Goal: Book appointment/travel/reservation

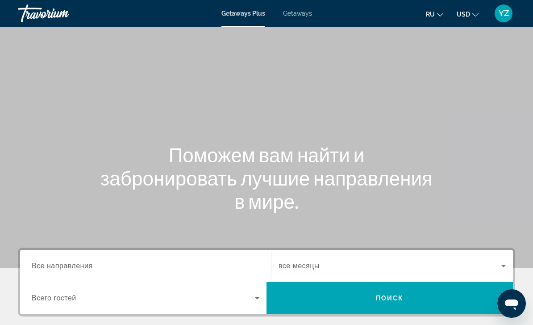
click at [302, 16] on span "Getaways" at bounding box center [297, 13] width 29 height 7
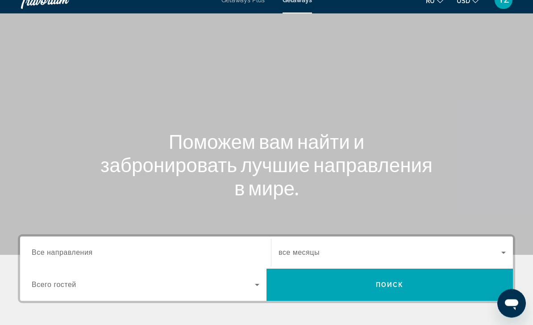
scroll to position [13, 0]
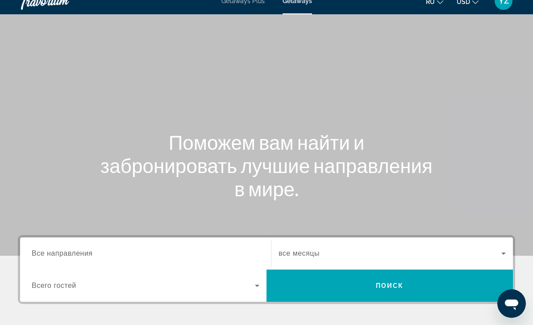
click at [248, 251] on input "Destination Все направления" at bounding box center [146, 253] width 228 height 11
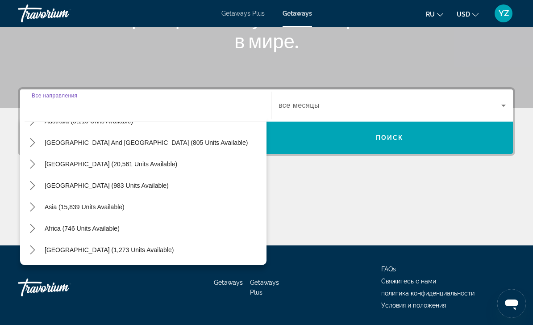
scroll to position [145, 0]
click at [32, 211] on mat-icon "Toggle Asia (15,839 units available) submenu" at bounding box center [33, 207] width 16 height 16
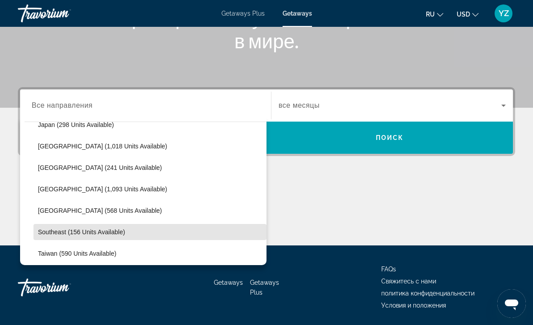
scroll to position [354, 0]
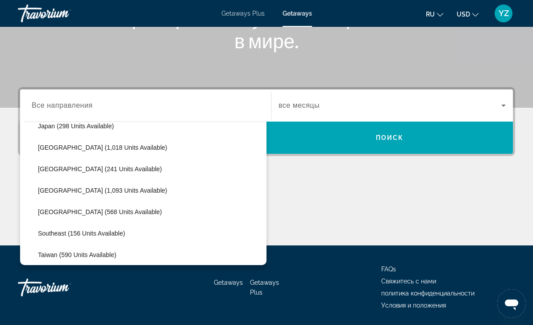
click at [98, 172] on span "[GEOGRAPHIC_DATA] (241 units available)" at bounding box center [100, 168] width 124 height 7
type input "**********"
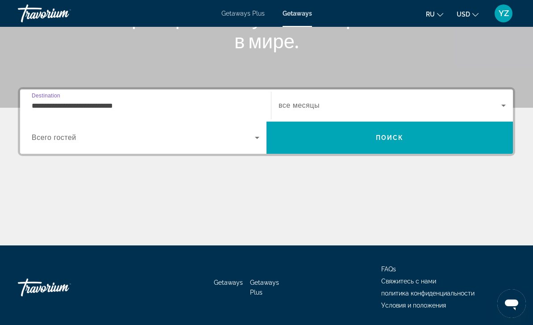
click at [260, 139] on icon "Search widget" at bounding box center [257, 137] width 11 height 11
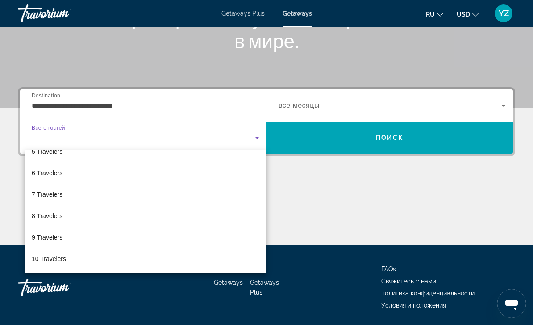
scroll to position [99, 0]
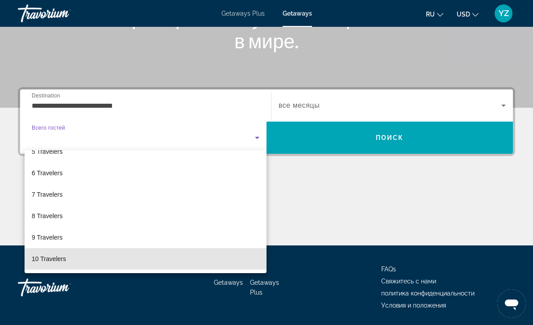
click at [178, 265] on mat-option "10 Travelers" at bounding box center [146, 258] width 242 height 21
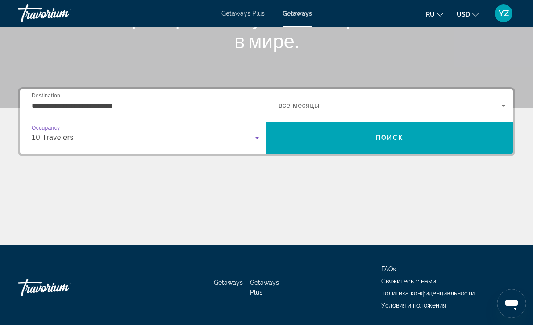
click at [501, 105] on icon "Search widget" at bounding box center [504, 105] width 11 height 11
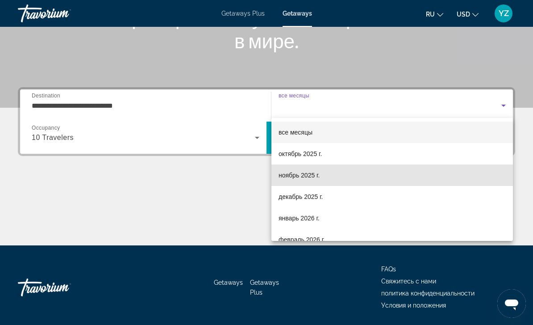
click at [305, 177] on span "ноябрь 2025 г." at bounding box center [299, 175] width 41 height 11
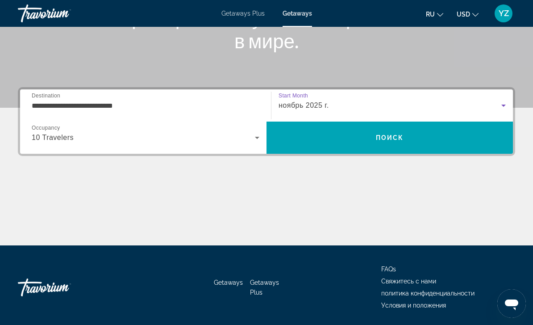
click at [451, 139] on span "Search" at bounding box center [390, 137] width 247 height 21
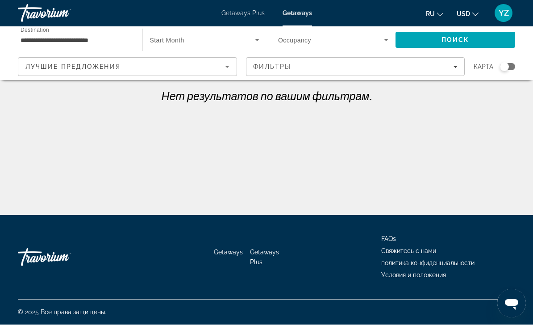
click at [229, 65] on icon "Sort by" at bounding box center [227, 67] width 11 height 11
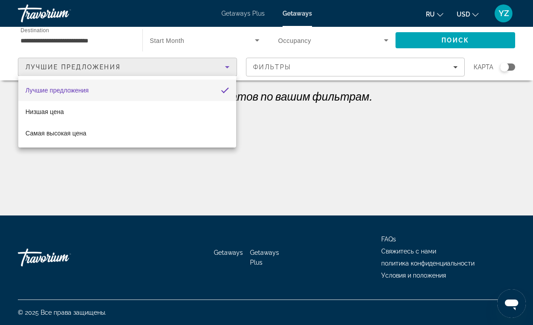
click at [312, 168] on div at bounding box center [266, 162] width 533 height 325
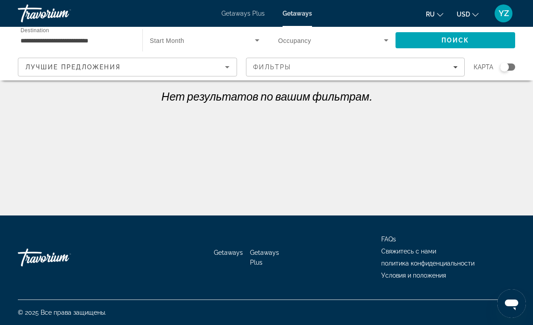
click at [390, 43] on icon "Search widget" at bounding box center [386, 40] width 11 height 11
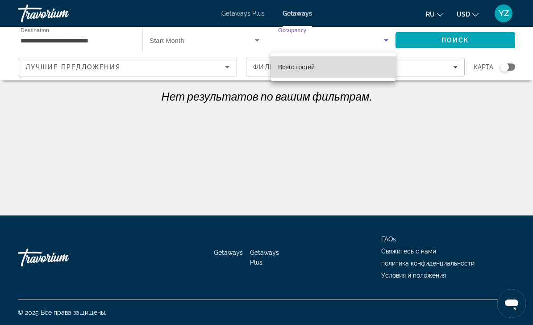
click at [381, 71] on mat-option "Всего гостей" at bounding box center [333, 66] width 125 height 21
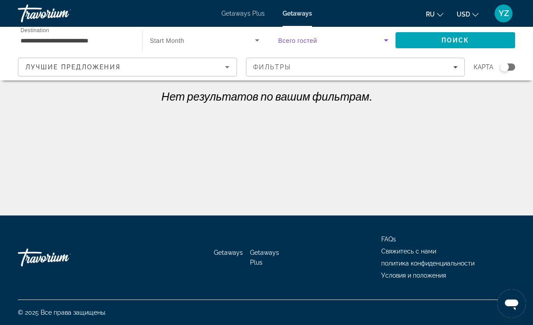
click at [382, 42] on icon "Search widget" at bounding box center [386, 40] width 11 height 11
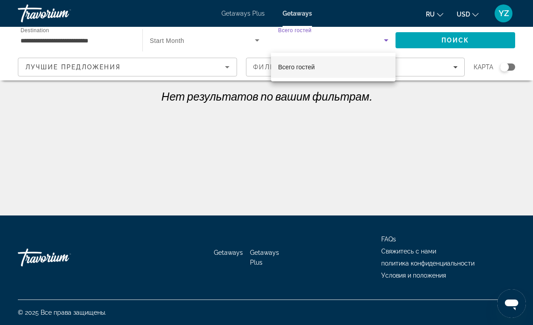
click at [259, 43] on div at bounding box center [266, 162] width 533 height 325
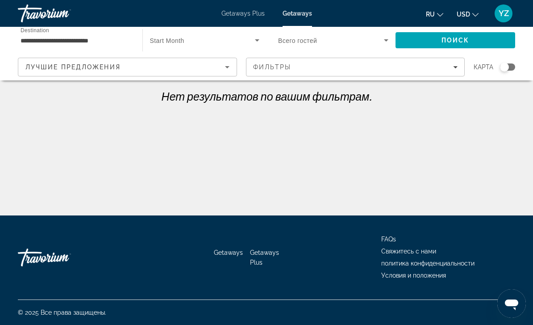
click at [106, 42] on input "**********" at bounding box center [76, 40] width 110 height 11
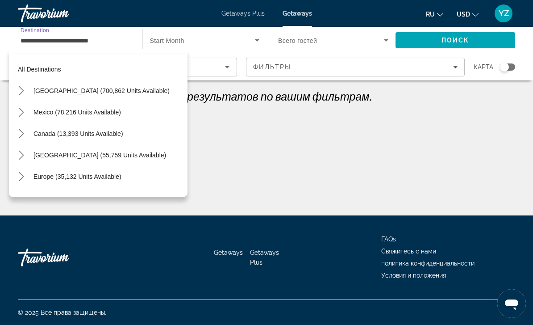
scroll to position [332, 0]
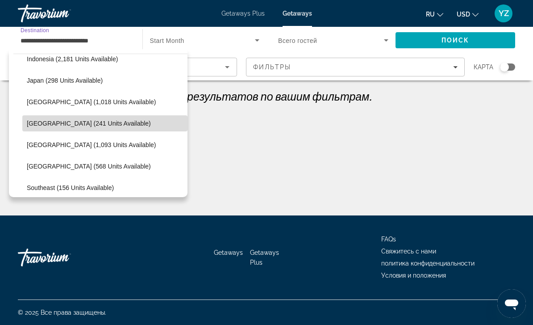
click at [80, 128] on span "Select destination: Maldives (241 units available)" at bounding box center [104, 123] width 165 height 21
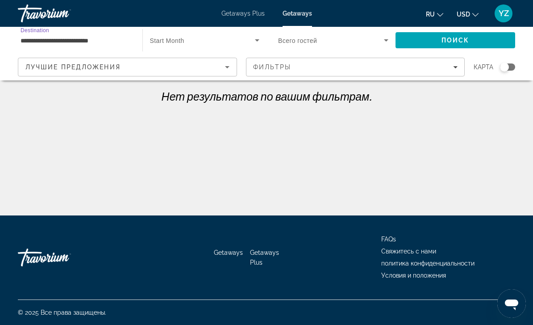
click at [485, 43] on span "Search" at bounding box center [456, 39] width 120 height 21
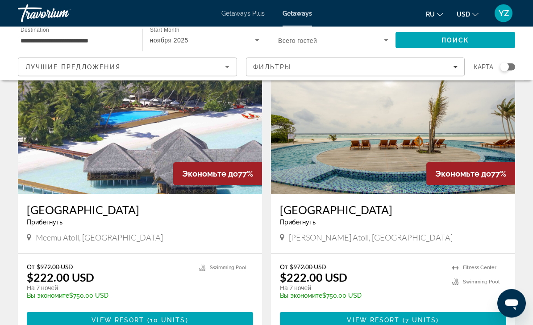
scroll to position [60, 0]
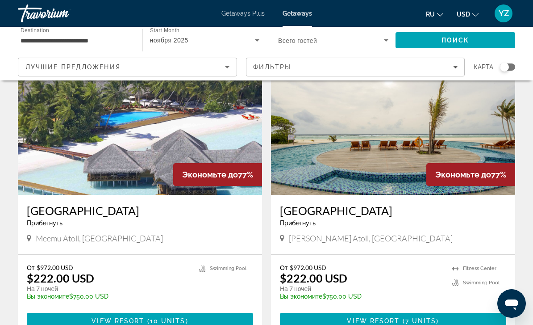
click at [215, 319] on span "Main content" at bounding box center [140, 320] width 226 height 21
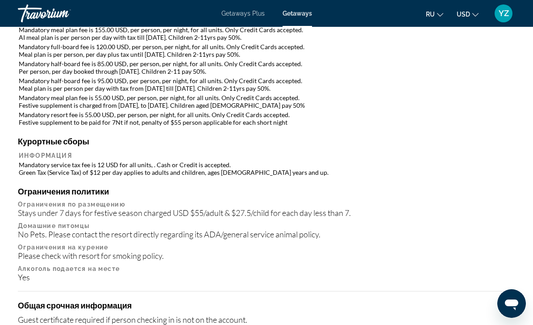
scroll to position [1032, 0]
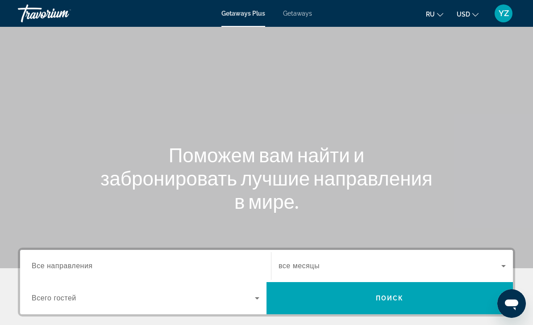
click at [298, 15] on span "Getaways" at bounding box center [297, 13] width 29 height 7
click at [138, 263] on input "Destination Все направления" at bounding box center [146, 266] width 228 height 11
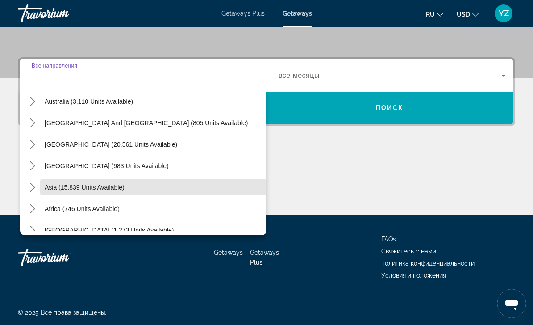
scroll to position [134, 0]
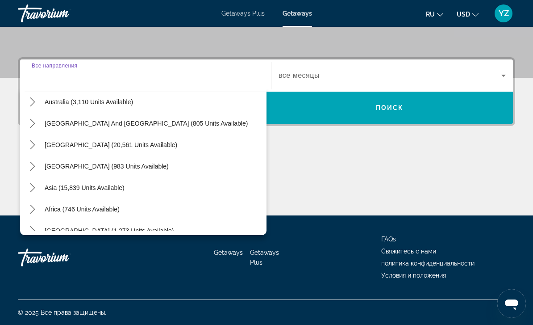
click at [29, 193] on mat-icon "Toggle Asia (15,839 units available) submenu" at bounding box center [33, 188] width 16 height 16
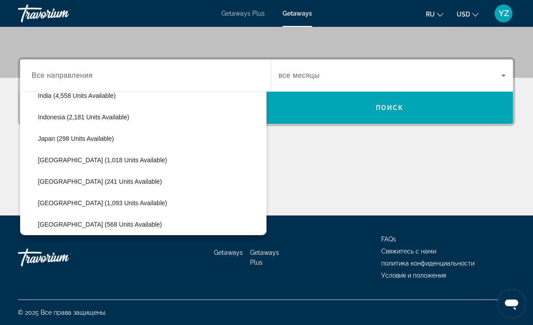
scroll to position [317, 0]
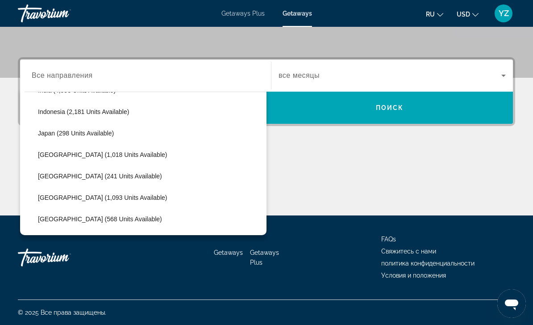
click at [108, 158] on span "Select destination: Malaysia (1,018 units available)" at bounding box center [150, 154] width 233 height 21
type input "**********"
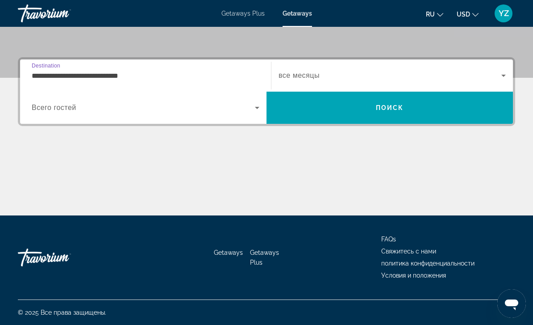
click at [256, 109] on icon "Search widget" at bounding box center [257, 107] width 11 height 11
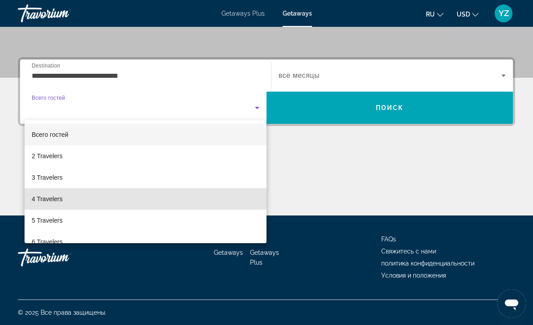
click at [127, 198] on mat-option "4 Travelers" at bounding box center [146, 198] width 242 height 21
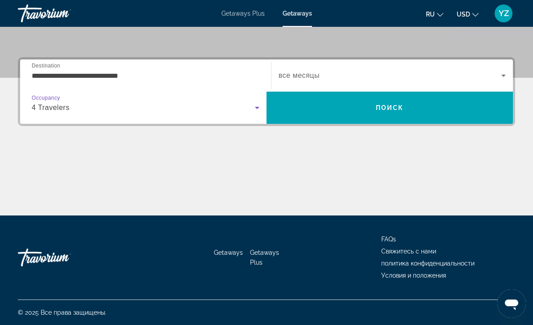
click at [498, 73] on span "Search widget" at bounding box center [390, 75] width 223 height 11
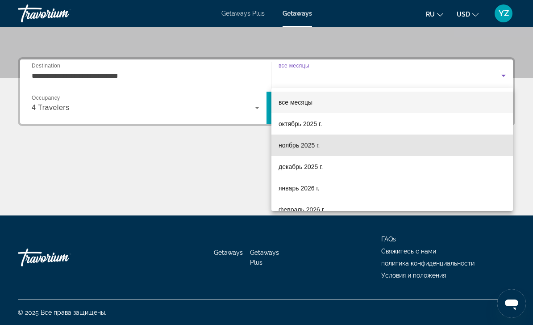
click at [306, 153] on mat-option "ноябрь 2025 г." at bounding box center [393, 144] width 242 height 21
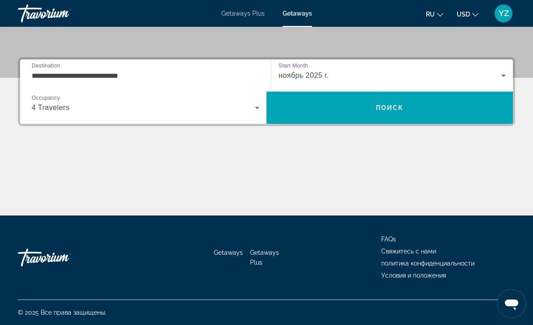
click at [474, 104] on span "Search" at bounding box center [390, 107] width 247 height 21
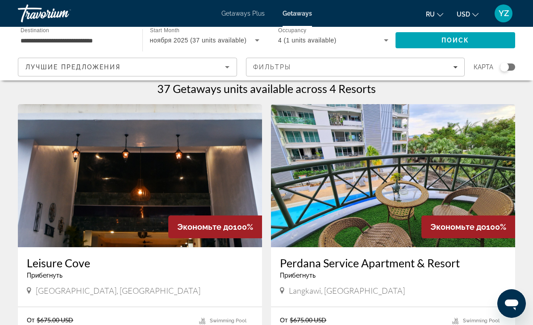
scroll to position [6, 0]
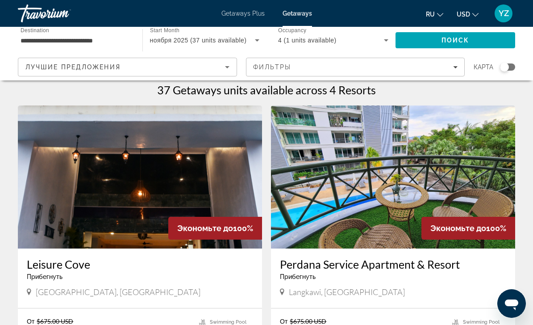
click at [499, 188] on img "Main content" at bounding box center [393, 176] width 244 height 143
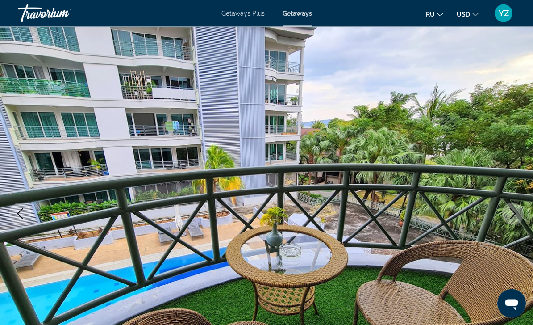
scroll to position [25, 0]
click at [520, 218] on button "Next image" at bounding box center [513, 213] width 22 height 22
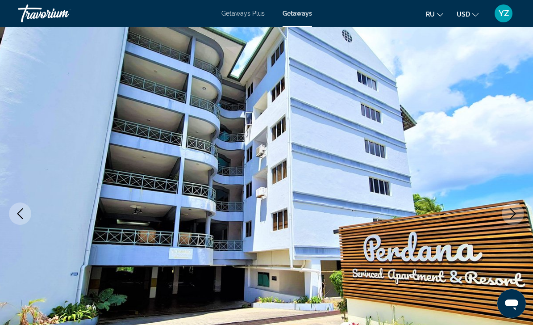
click at [518, 220] on button "Next image" at bounding box center [513, 213] width 22 height 22
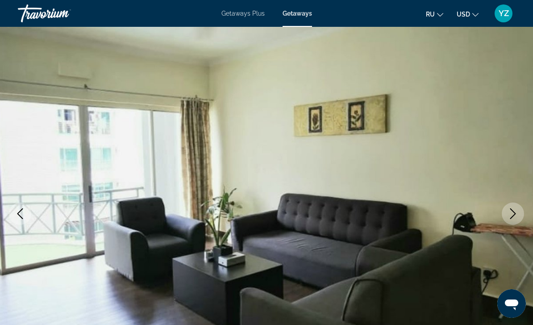
click at [513, 217] on icon "Next image" at bounding box center [513, 213] width 11 height 11
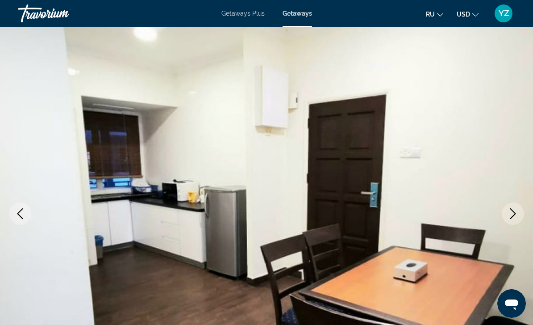
click at [515, 217] on icon "Next image" at bounding box center [513, 213] width 11 height 11
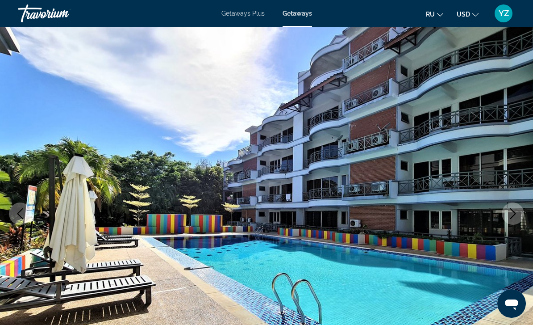
click at [516, 218] on icon "Next image" at bounding box center [513, 213] width 11 height 11
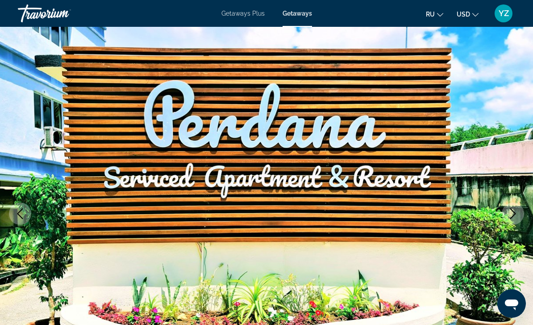
click at [518, 216] on icon "Next image" at bounding box center [513, 213] width 11 height 11
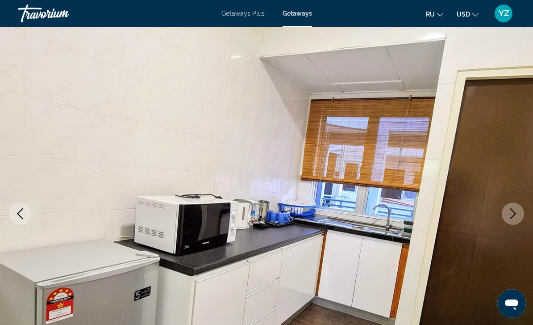
click at [517, 216] on icon "Next image" at bounding box center [513, 213] width 11 height 11
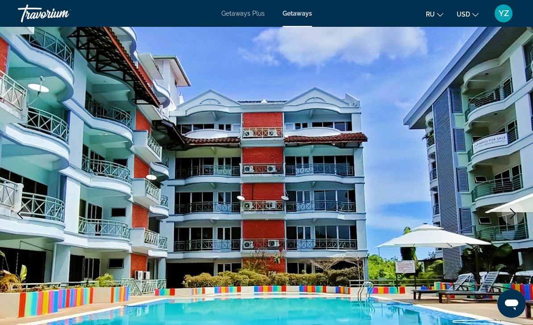
click at [518, 217] on icon "Next image" at bounding box center [513, 213] width 11 height 11
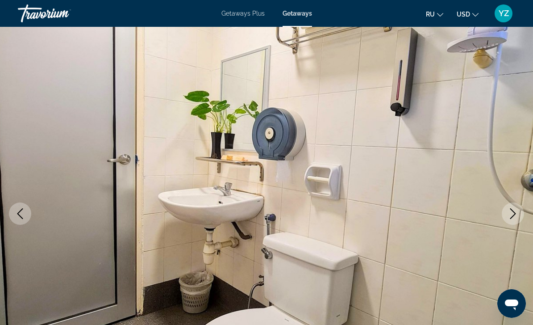
click at [519, 214] on button "Next image" at bounding box center [513, 213] width 22 height 22
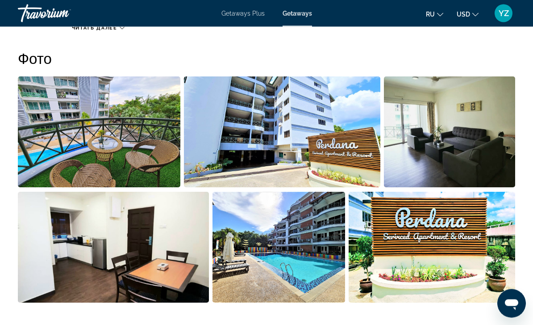
scroll to position [549, 0]
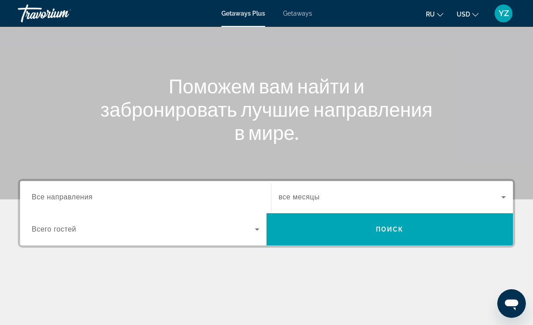
scroll to position [68, 0]
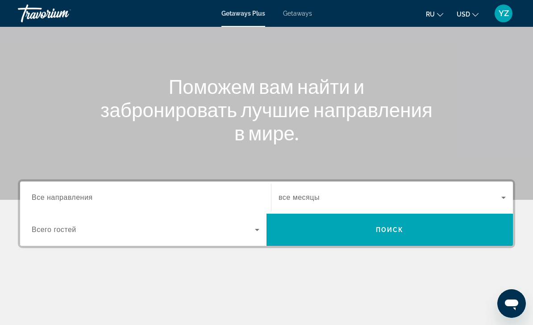
click at [202, 197] on input "Destination Все направления" at bounding box center [146, 198] width 228 height 11
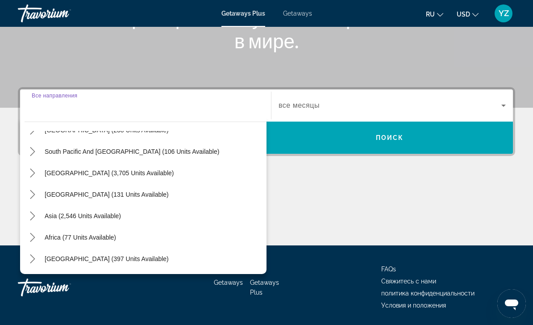
scroll to position [145, 0]
click at [36, 215] on icon "Toggle Asia (2,546 units available) submenu" at bounding box center [32, 215] width 9 height 9
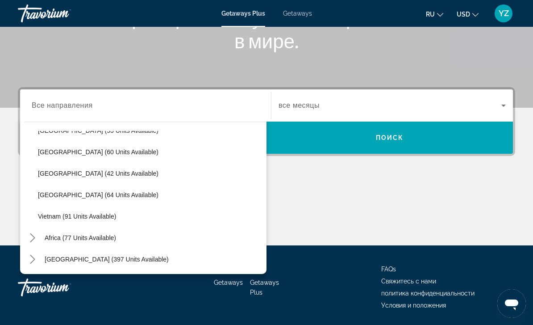
scroll to position [359, 0]
click at [88, 220] on span "Select destination: Vietnam (91 units available)" at bounding box center [150, 215] width 233 height 21
type input "**********"
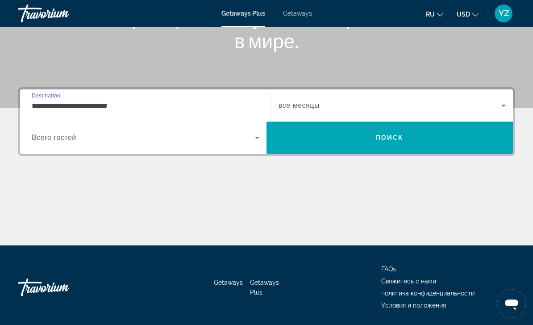
click at [258, 139] on icon "Search widget" at bounding box center [257, 137] width 11 height 11
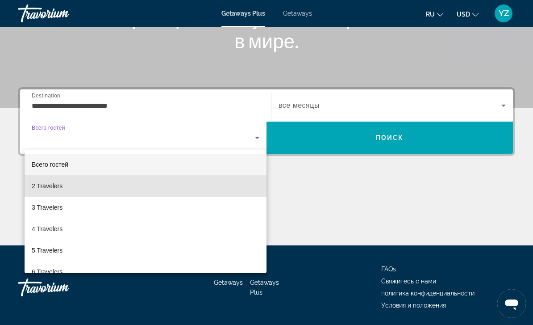
click at [198, 188] on mat-option "2 Travelers" at bounding box center [146, 185] width 242 height 21
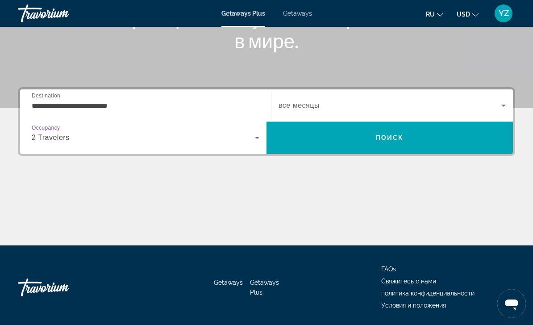
click at [507, 106] on icon "Search widget" at bounding box center [504, 105] width 11 height 11
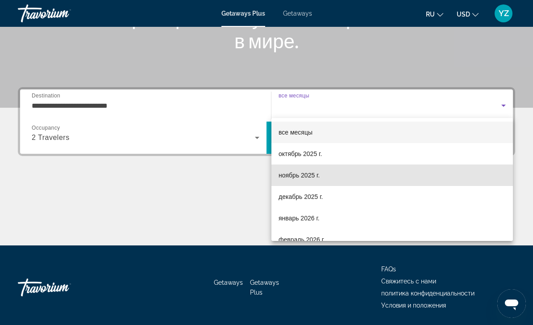
click at [306, 175] on span "ноябрь 2025 г." at bounding box center [299, 175] width 41 height 11
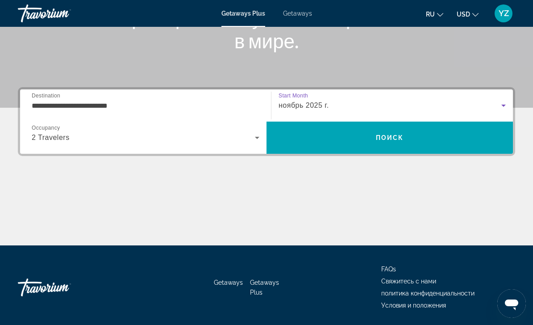
click at [388, 135] on span "Поиск" at bounding box center [390, 137] width 28 height 7
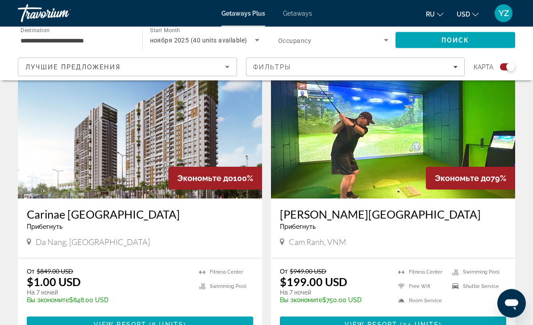
scroll to position [354, 0]
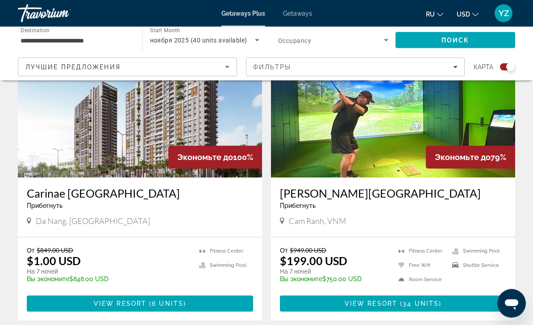
click at [486, 137] on img "Main content" at bounding box center [393, 106] width 244 height 143
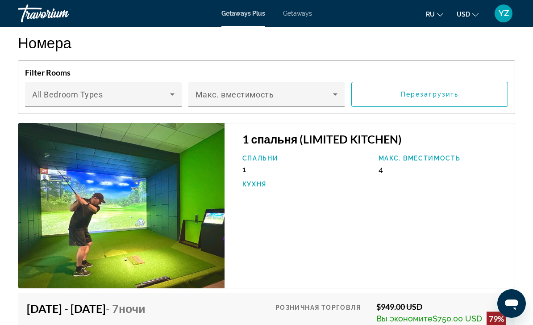
scroll to position [1668, 0]
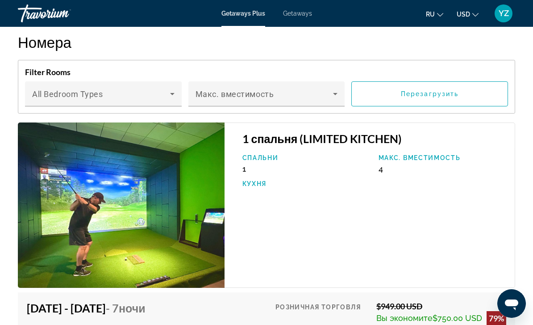
click at [170, 88] on icon "Main content" at bounding box center [172, 93] width 11 height 11
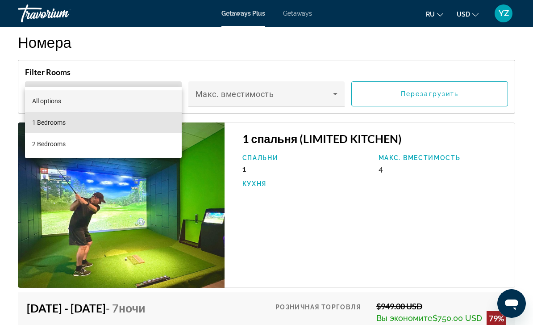
click at [123, 123] on mat-option "1 Bedrooms" at bounding box center [103, 122] width 157 height 21
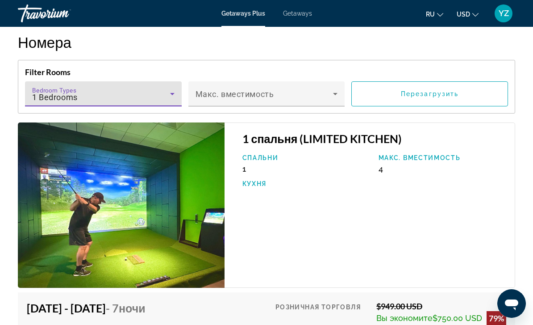
click at [337, 93] on icon "Main content" at bounding box center [335, 94] width 4 height 2
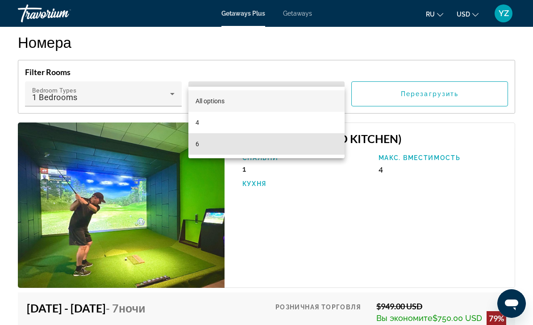
click at [290, 148] on mat-option "6" at bounding box center [267, 143] width 157 height 21
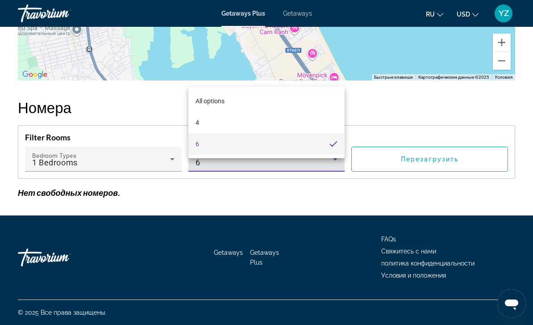
scroll to position [1583, 0]
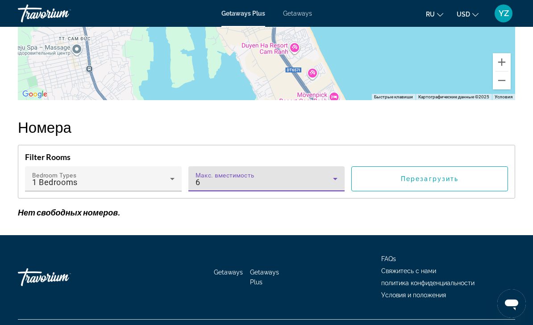
click at [331, 173] on icon "Main content" at bounding box center [335, 178] width 11 height 11
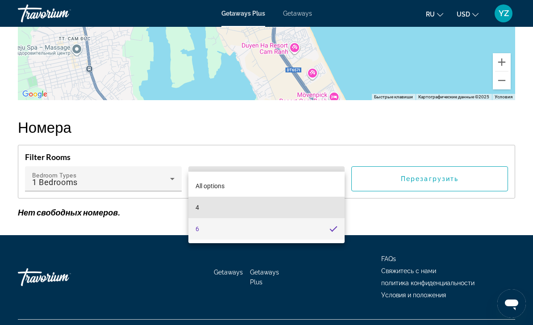
click at [273, 209] on mat-option "4" at bounding box center [267, 207] width 157 height 21
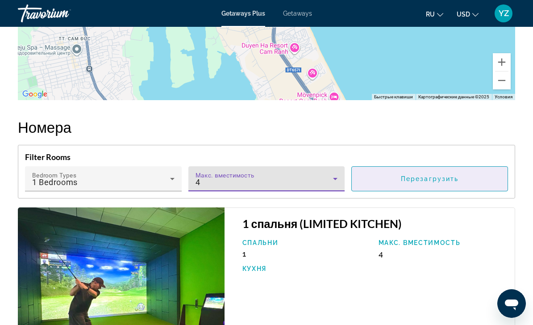
click at [489, 168] on span "Main content" at bounding box center [430, 178] width 156 height 21
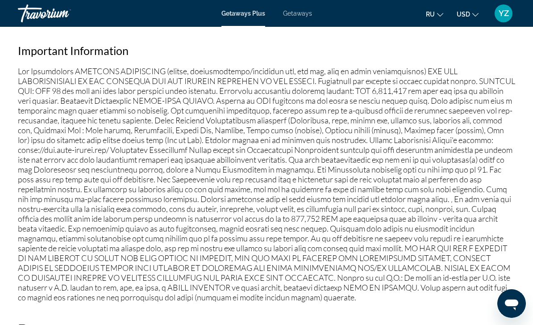
scroll to position [1062, 0]
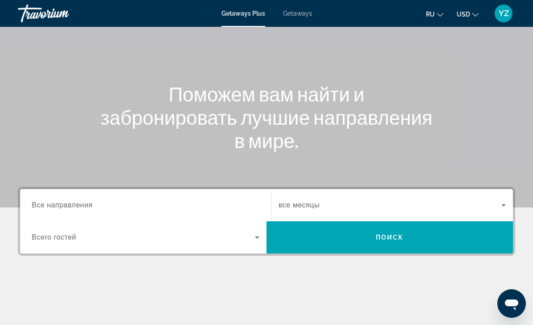
scroll to position [67, 0]
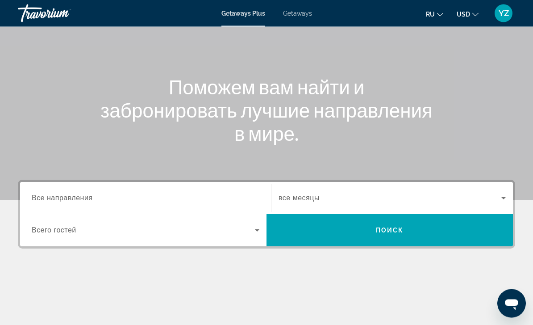
click at [201, 199] on input "Destination Все направления" at bounding box center [146, 198] width 228 height 11
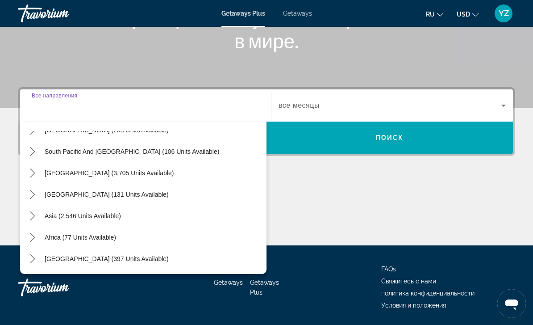
scroll to position [145, 0]
click at [35, 218] on icon "Toggle Asia (2,546 units available) submenu" at bounding box center [32, 215] width 9 height 9
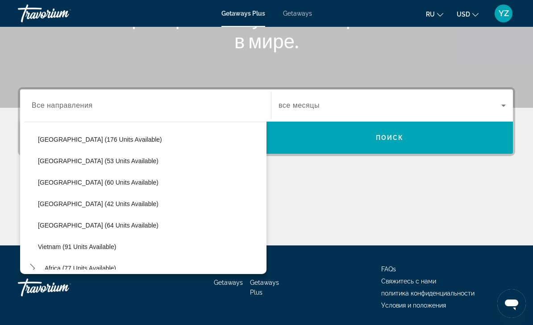
scroll to position [329, 0]
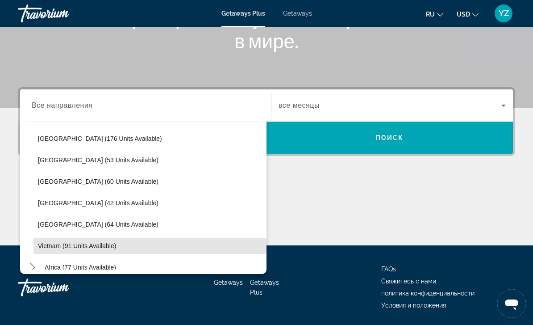
click at [80, 250] on span "Select destination: Vietnam (91 units available)" at bounding box center [150, 245] width 233 height 21
type input "**********"
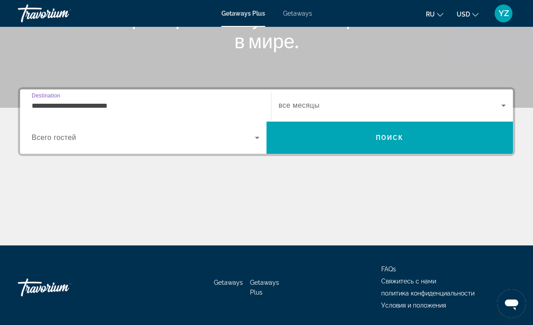
click at [259, 140] on icon "Search widget" at bounding box center [257, 137] width 11 height 11
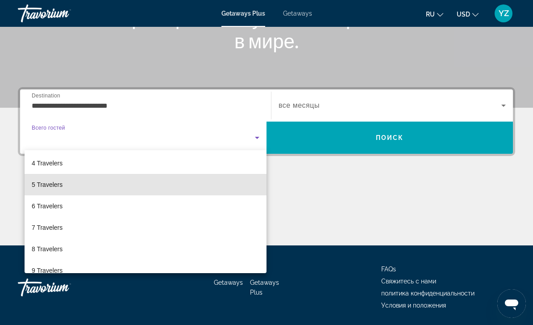
scroll to position [72, 0]
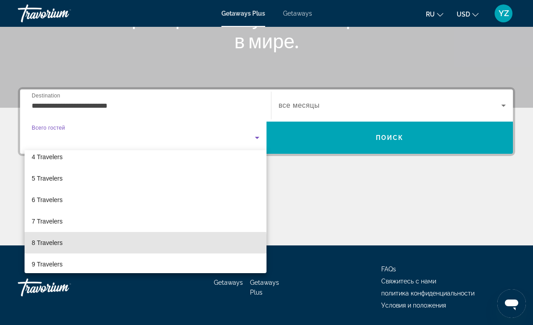
click at [76, 247] on mat-option "8 Travelers" at bounding box center [146, 242] width 242 height 21
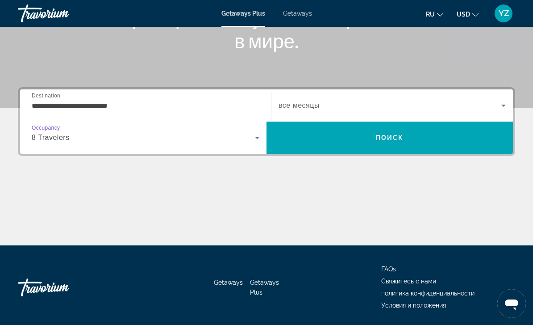
click at [498, 108] on span "Search widget" at bounding box center [390, 105] width 223 height 11
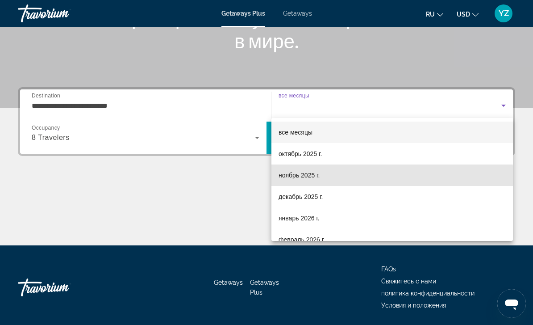
click at [309, 179] on span "ноябрь 2025 г." at bounding box center [299, 175] width 41 height 11
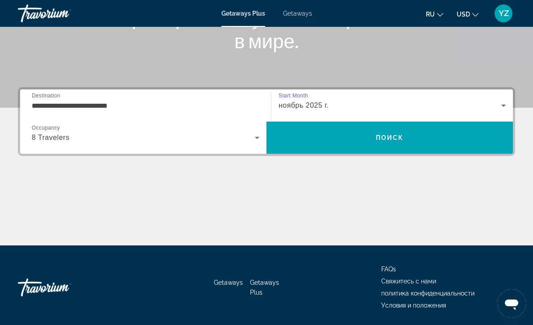
click at [484, 140] on span "Search" at bounding box center [390, 137] width 247 height 21
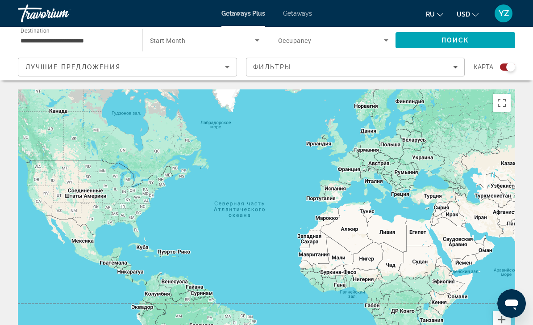
click at [453, 72] on span "Filters" at bounding box center [356, 66] width 218 height 21
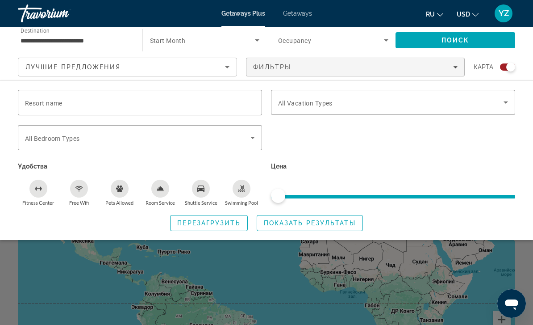
click at [283, 268] on div "Search widget" at bounding box center [266, 229] width 533 height 191
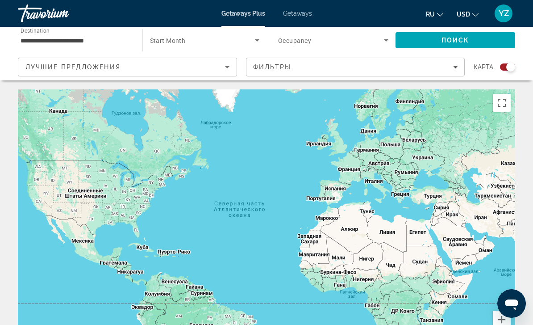
click at [242, 67] on div "Лучшие предложения Фильтры карта" at bounding box center [267, 67] width 498 height 19
click at [226, 66] on icon "Sort by" at bounding box center [227, 67] width 11 height 11
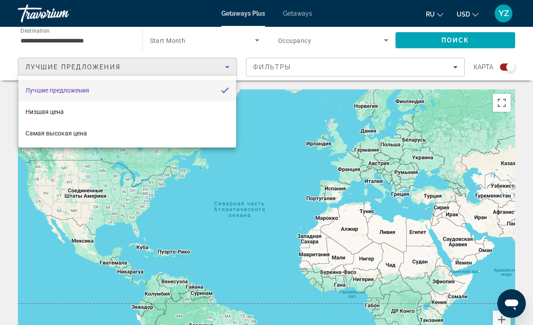
click at [165, 186] on div at bounding box center [266, 162] width 533 height 325
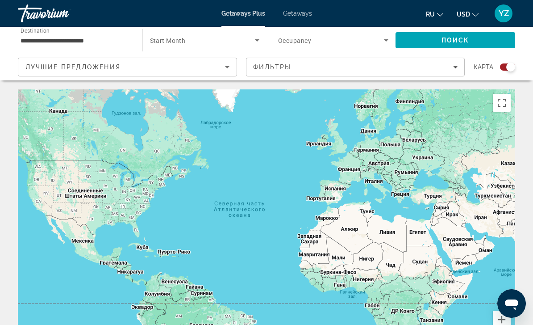
click at [385, 41] on icon "Search widget" at bounding box center [386, 40] width 11 height 11
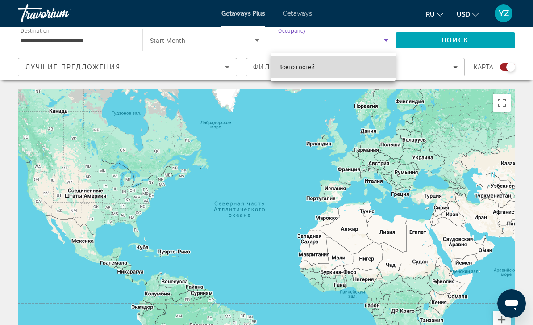
click at [365, 69] on mat-option "Всего гостей" at bounding box center [333, 66] width 125 height 21
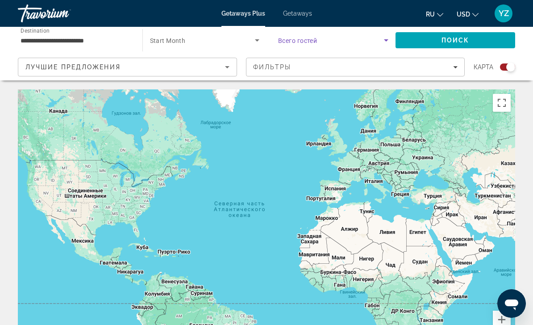
click at [219, 43] on span "Search widget" at bounding box center [202, 40] width 105 height 11
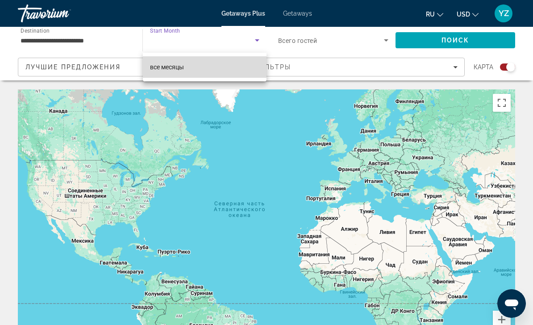
click at [236, 73] on mat-option "все месяцы" at bounding box center [205, 66] width 124 height 21
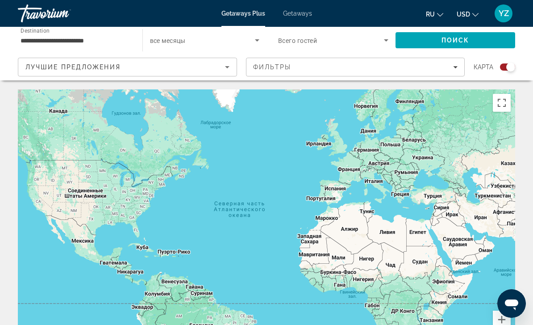
click at [85, 40] on input "**********" at bounding box center [76, 40] width 110 height 11
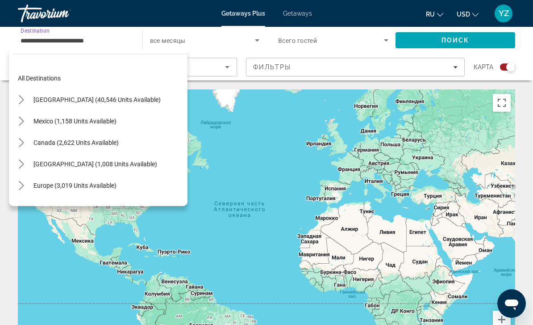
scroll to position [359, 0]
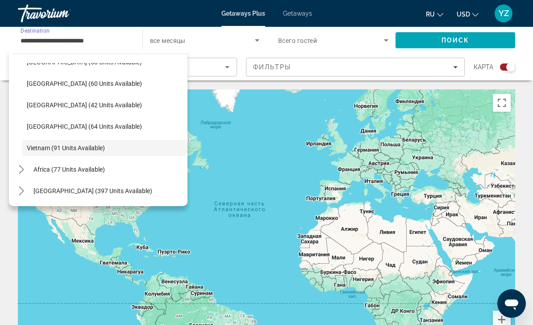
click at [358, 286] on div "Main content" at bounding box center [267, 223] width 498 height 268
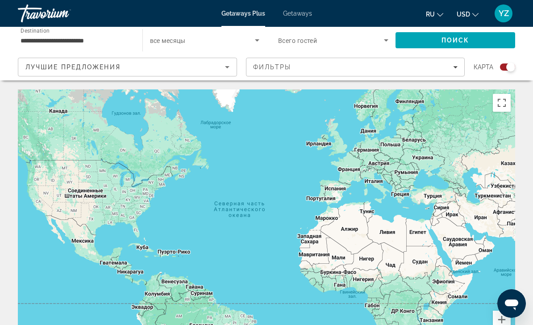
click at [85, 39] on input "**********" at bounding box center [76, 40] width 110 height 11
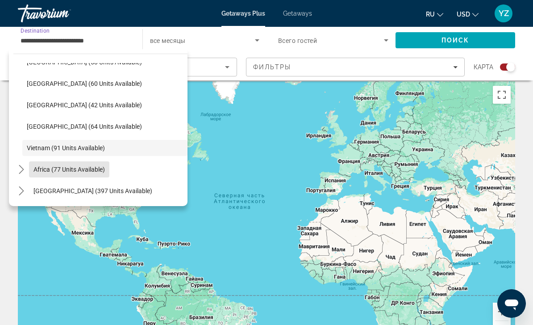
scroll to position [0, 0]
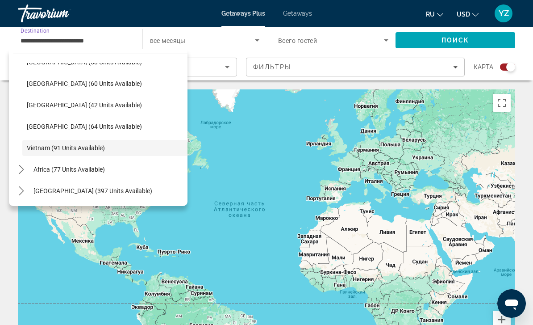
click at [470, 42] on span "Search" at bounding box center [456, 39] width 120 height 21
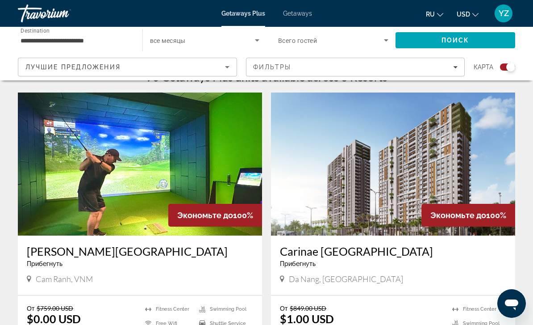
scroll to position [296, 0]
click at [206, 153] on img "Main content" at bounding box center [140, 164] width 244 height 143
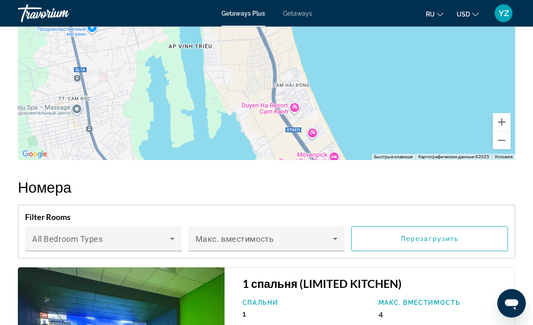
scroll to position [1511, 0]
